Goal: Find specific page/section: Find specific page/section

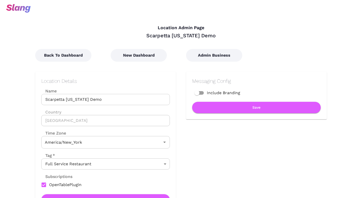
type input "Eastern Time"
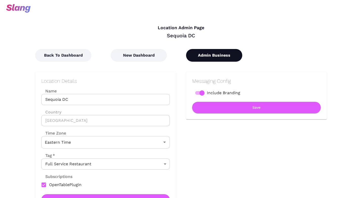
click at [198, 57] on button "Admin Business" at bounding box center [214, 55] width 56 height 13
